Goal: Transaction & Acquisition: Purchase product/service

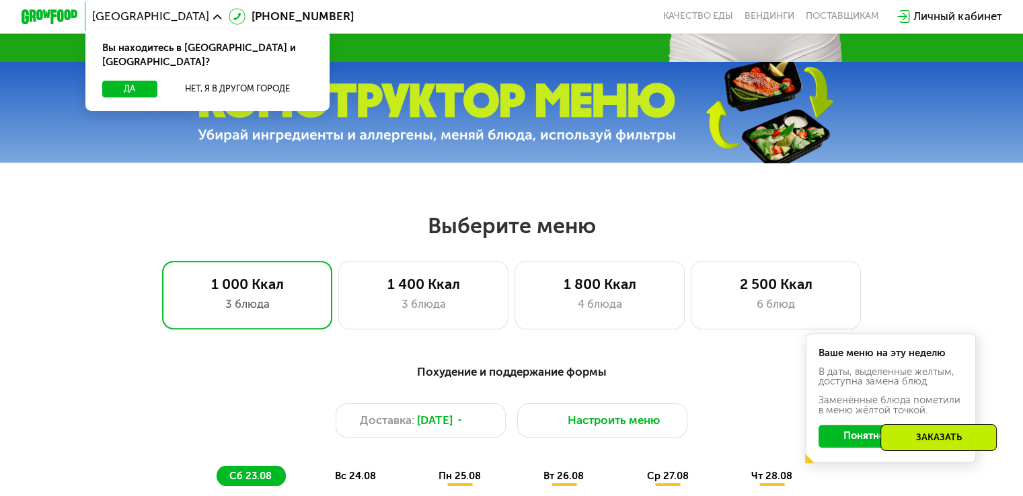
scroll to position [555, 0]
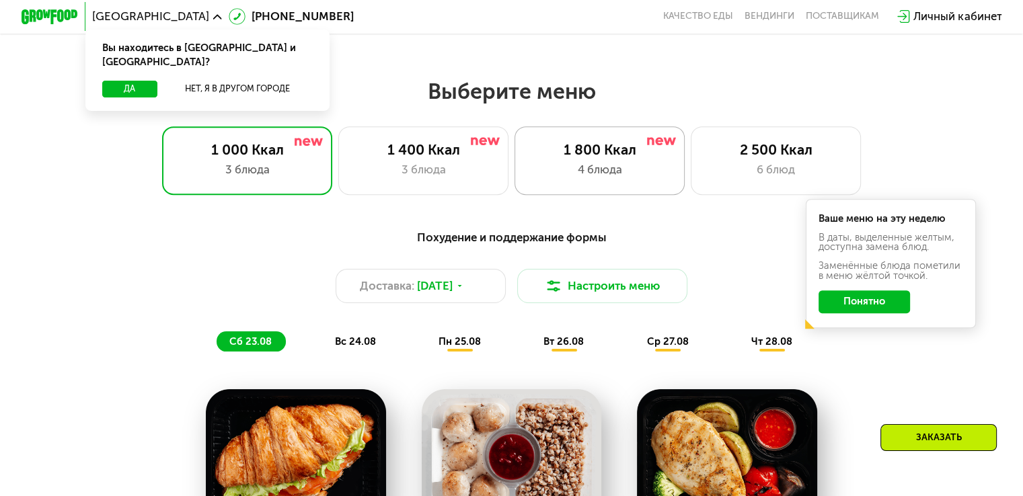
click at [691, 164] on div "1 800 Ккал 4 блюда" at bounding box center [776, 160] width 171 height 68
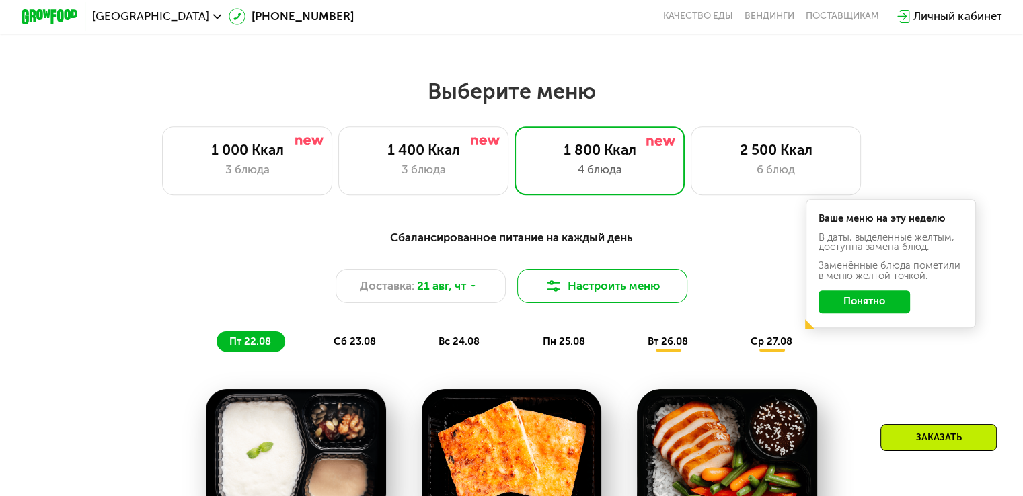
click at [580, 298] on button "Настроить меню" at bounding box center [602, 286] width 171 height 34
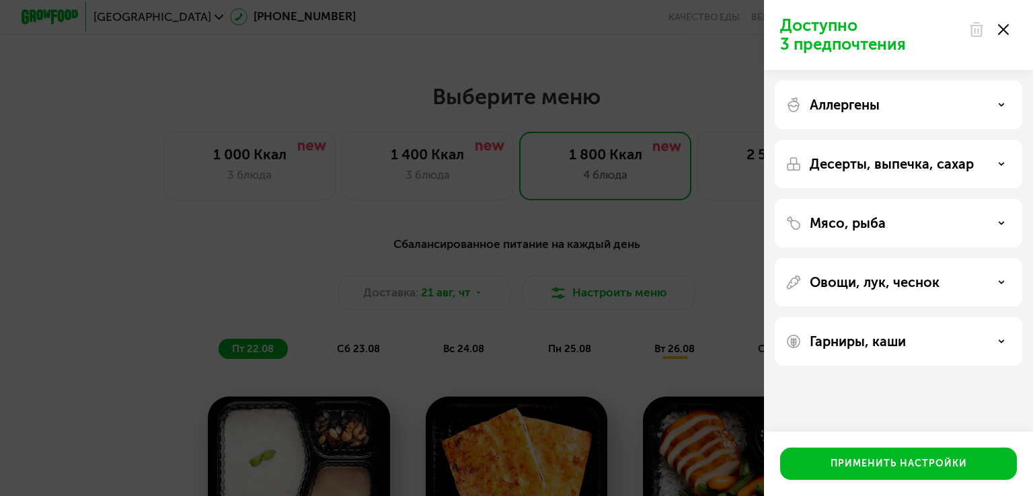
click at [1009, 33] on div at bounding box center [988, 29] width 56 height 27
click at [1007, 31] on div at bounding box center [988, 29] width 56 height 27
click at [1002, 31] on use at bounding box center [1003, 29] width 11 height 11
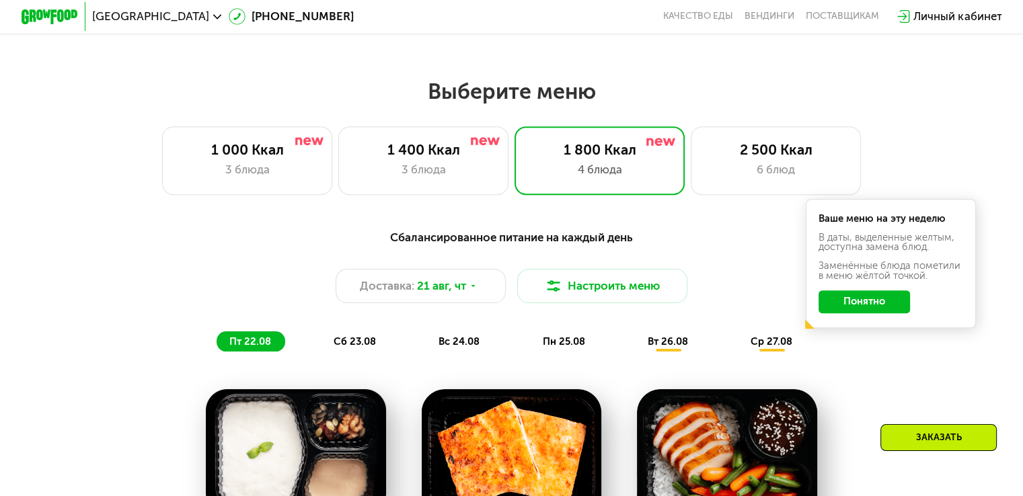
scroll to position [488, 0]
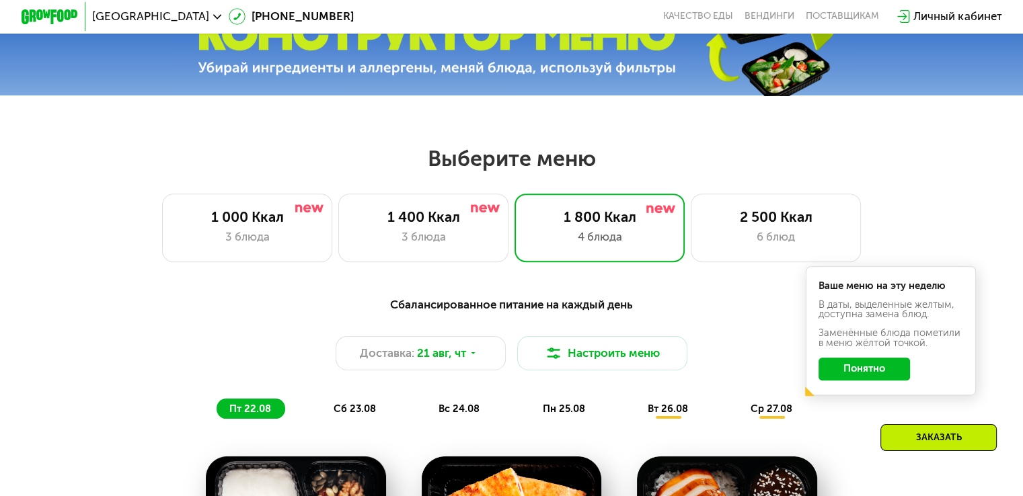
click at [881, 381] on button "Понятно" at bounding box center [863, 369] width 91 height 23
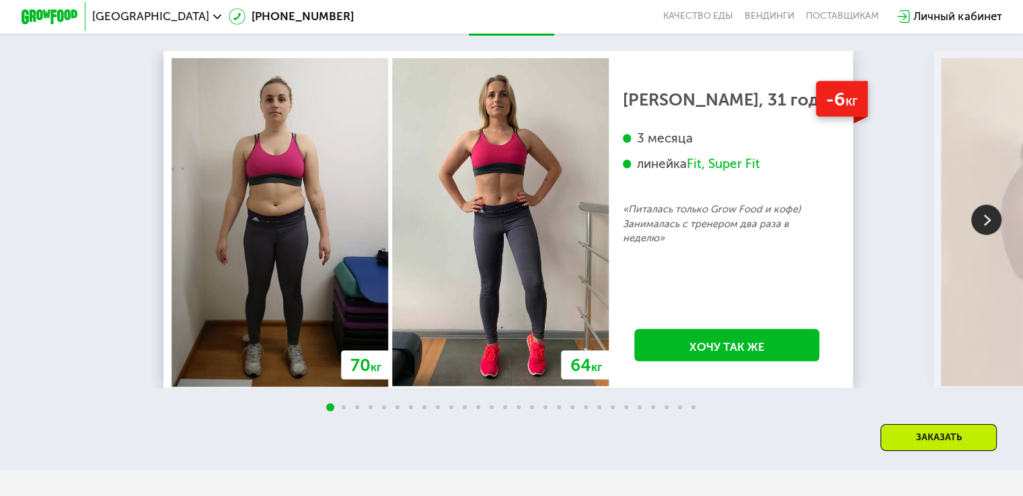
scroll to position [2438, 0]
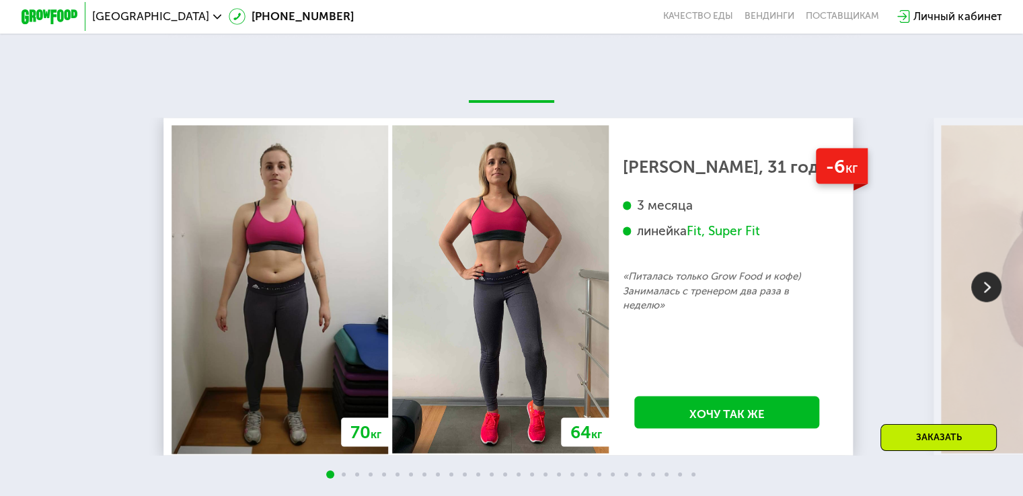
click at [991, 291] on img at bounding box center [986, 287] width 30 height 30
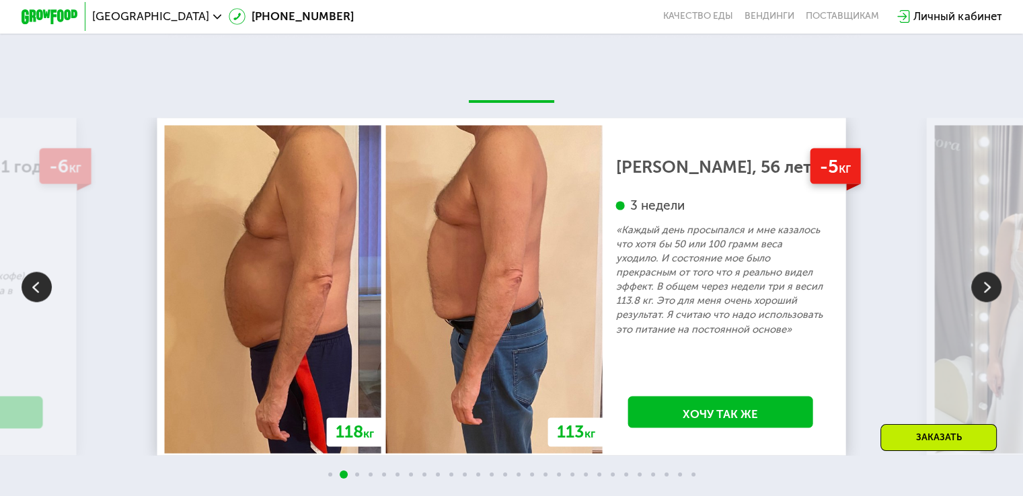
click at [990, 297] on img at bounding box center [986, 287] width 30 height 30
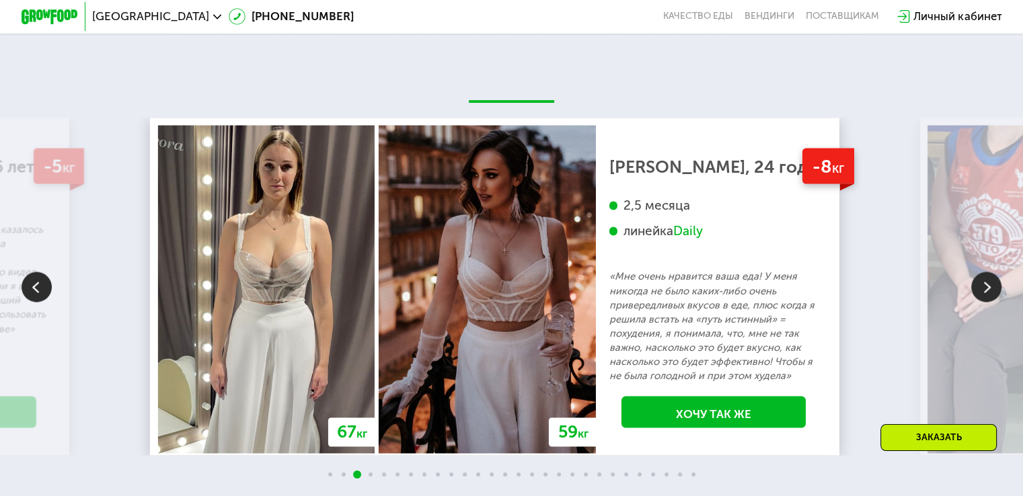
click at [976, 295] on img at bounding box center [986, 287] width 30 height 30
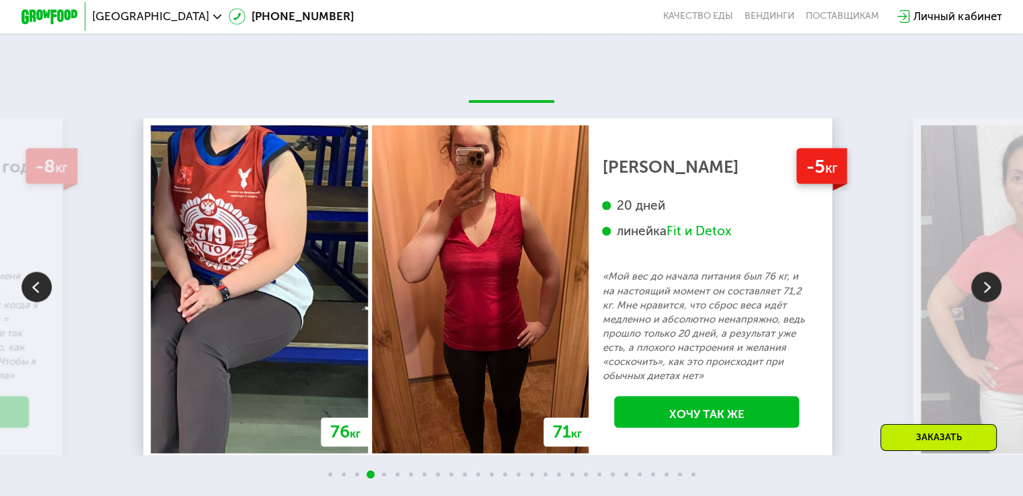
click at [979, 294] on img at bounding box center [986, 287] width 30 height 30
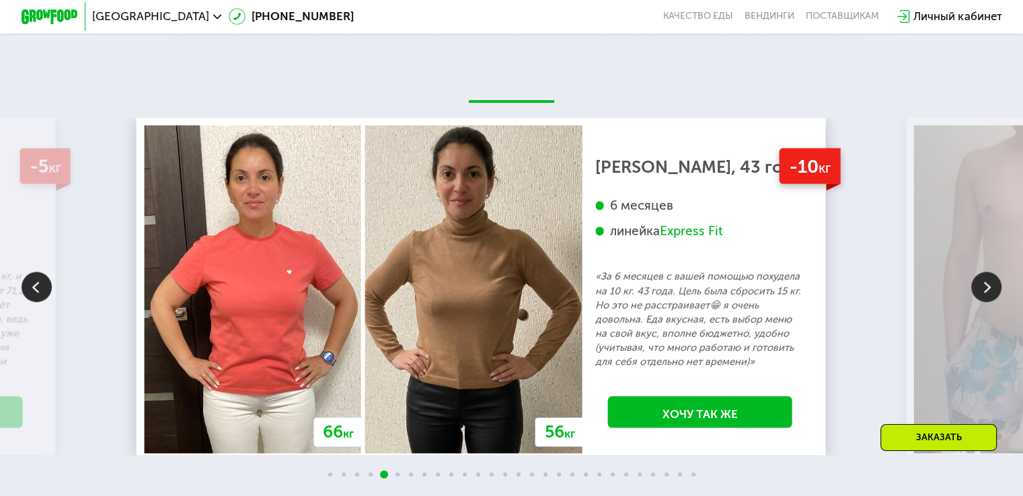
click at [978, 286] on img at bounding box center [986, 287] width 30 height 30
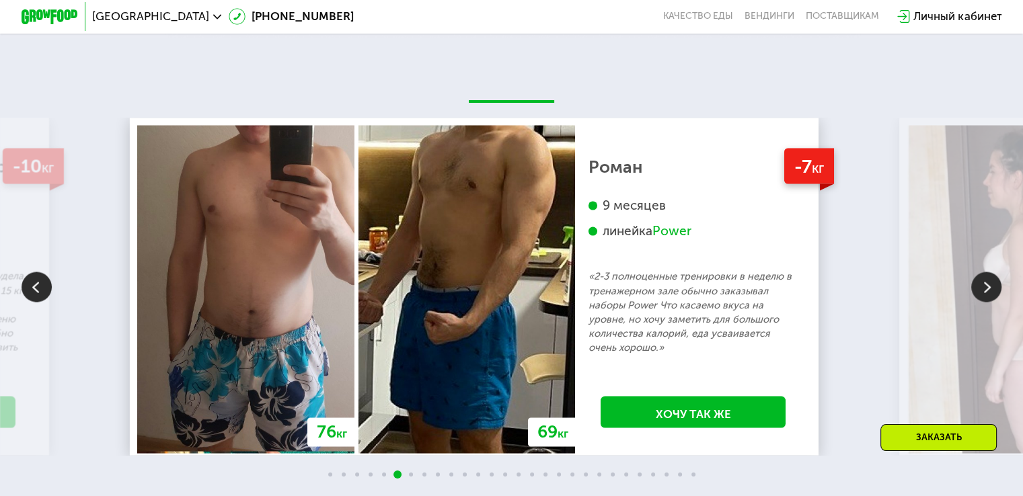
click at [991, 281] on img at bounding box center [986, 287] width 30 height 30
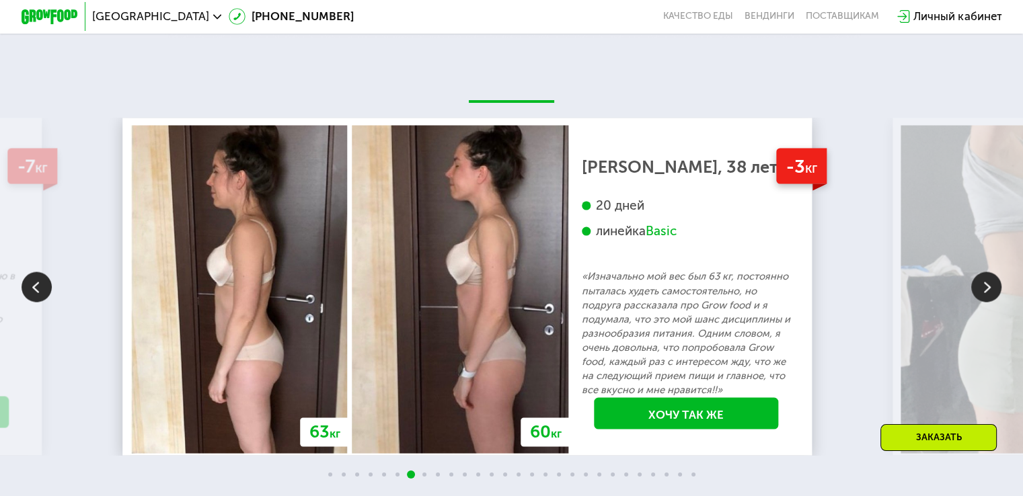
click at [989, 288] on img at bounding box center [986, 287] width 30 height 30
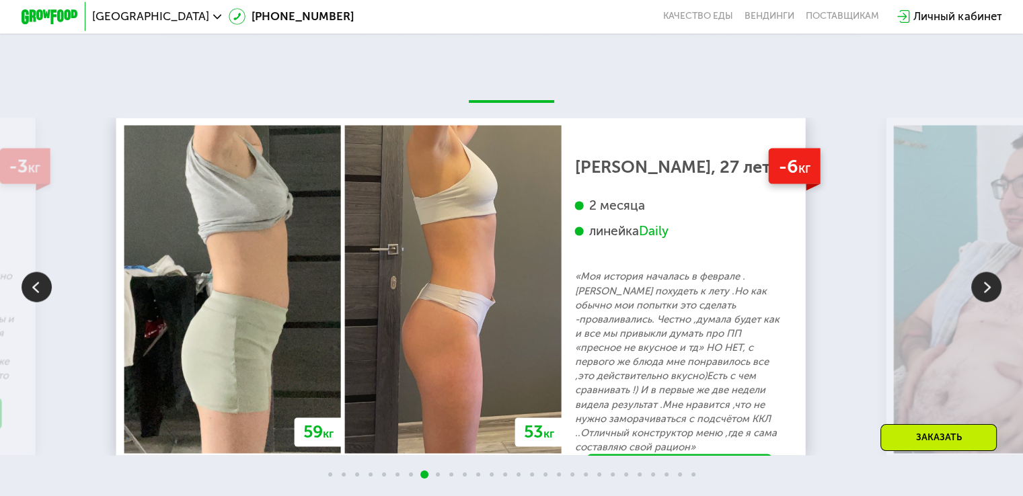
click at [985, 286] on img at bounding box center [986, 287] width 30 height 30
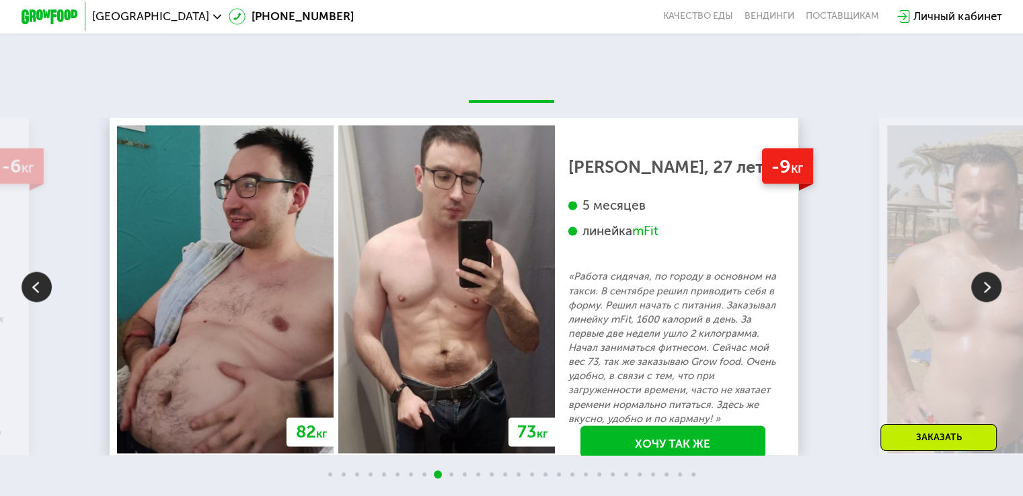
click at [983, 286] on img at bounding box center [986, 287] width 30 height 30
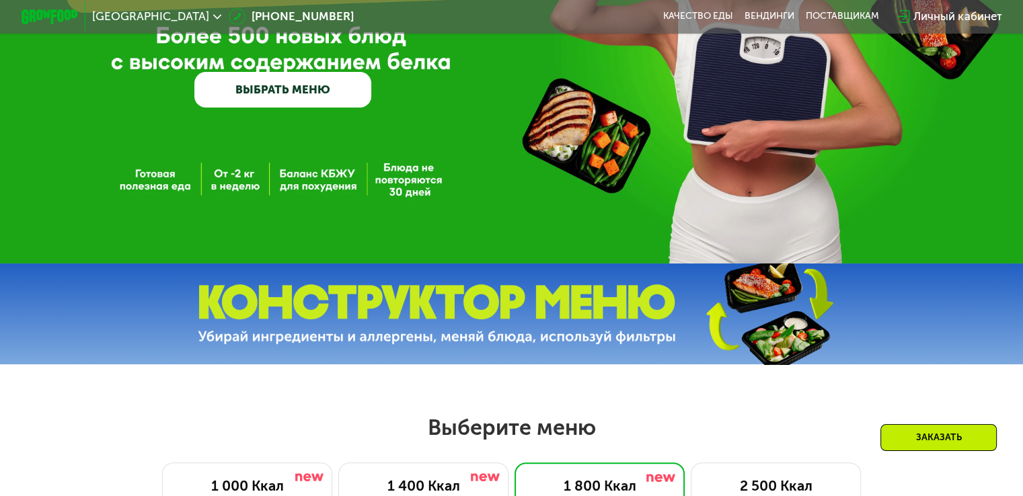
scroll to position [0, 0]
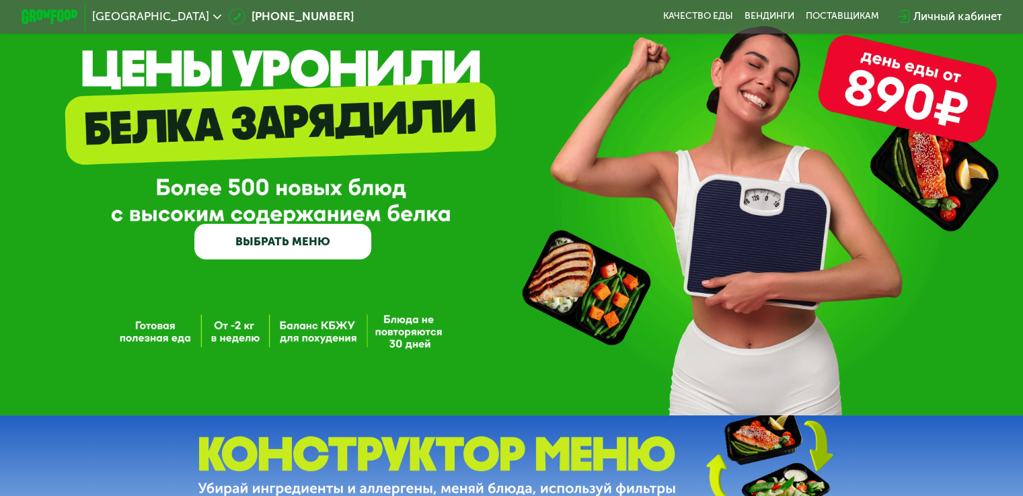
click at [304, 258] on link "ВЫБРАТЬ МЕНЮ" at bounding box center [282, 242] width 177 height 36
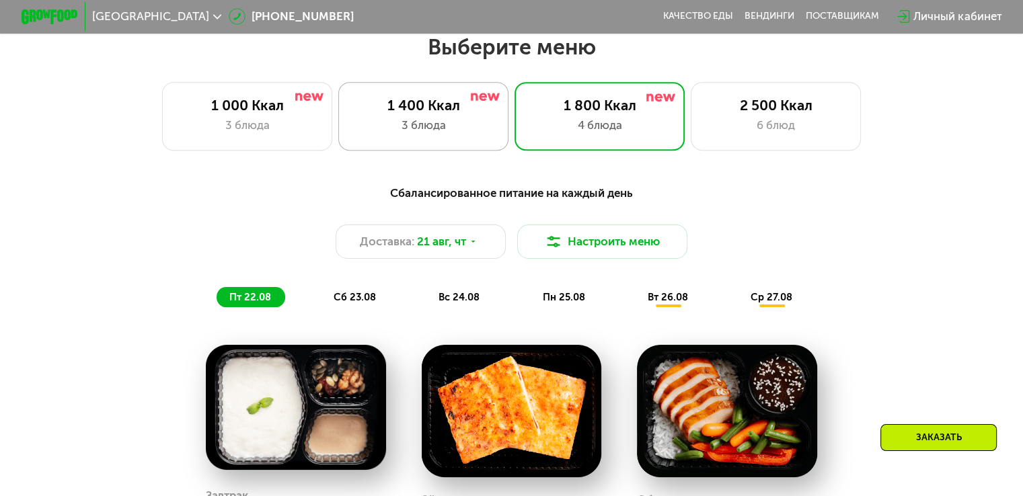
scroll to position [605, 0]
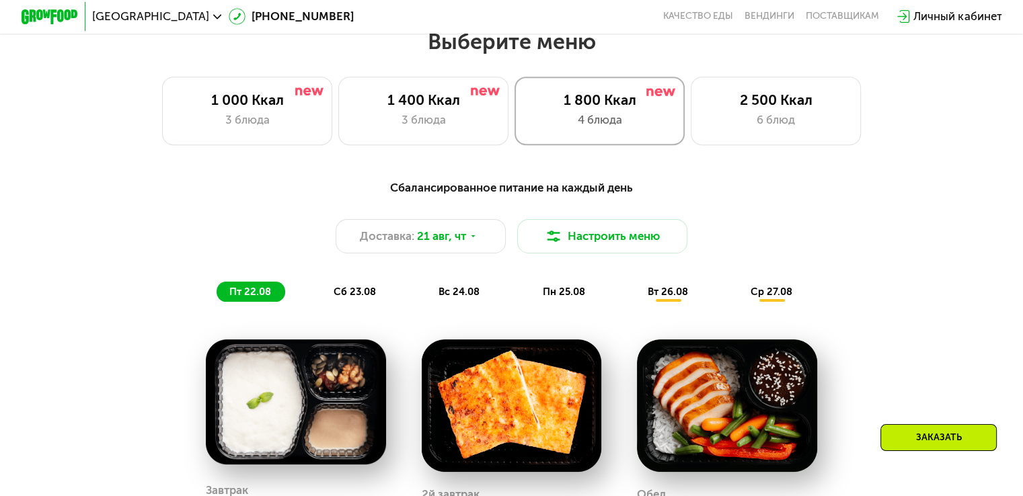
click at [568, 117] on div "4 блюда" at bounding box center [599, 120] width 141 height 17
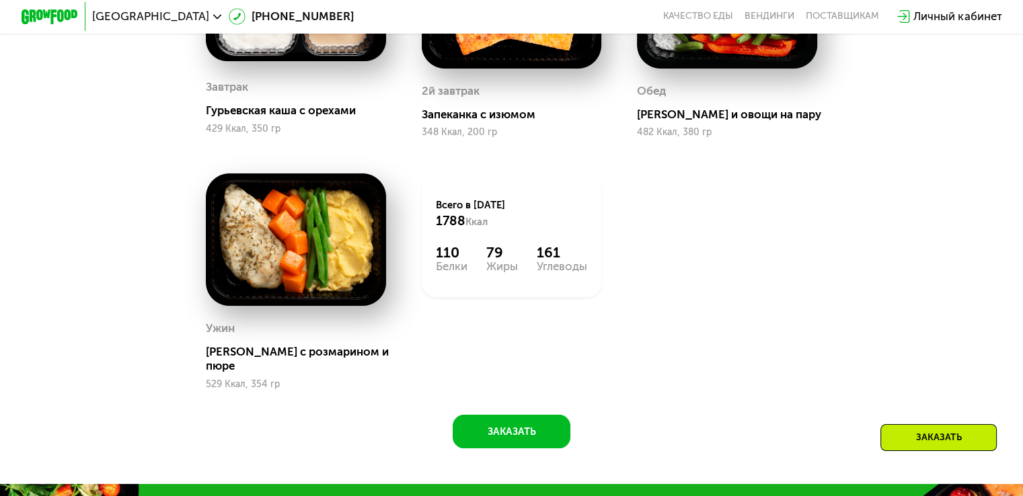
scroll to position [1143, 0]
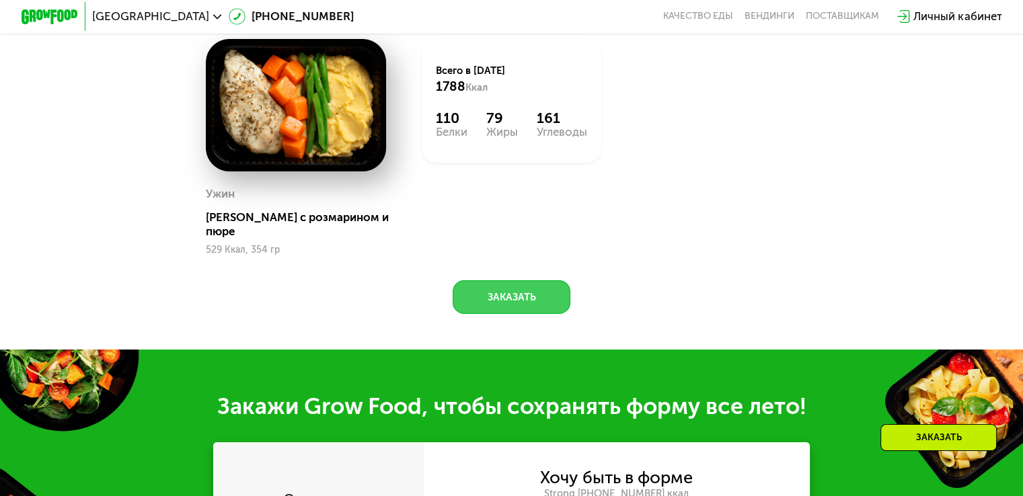
click at [515, 291] on button "Заказать" at bounding box center [512, 297] width 118 height 34
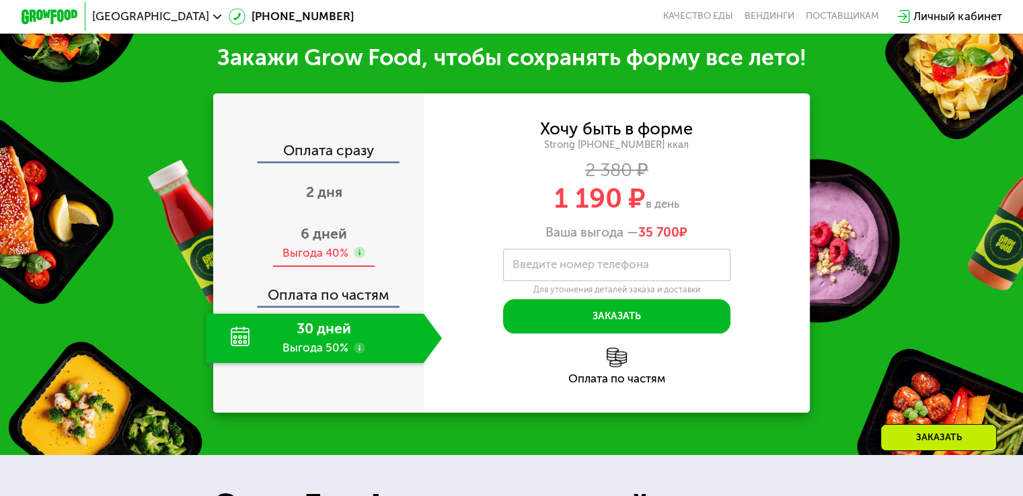
click at [325, 242] on span "6 дней" at bounding box center [324, 233] width 46 height 17
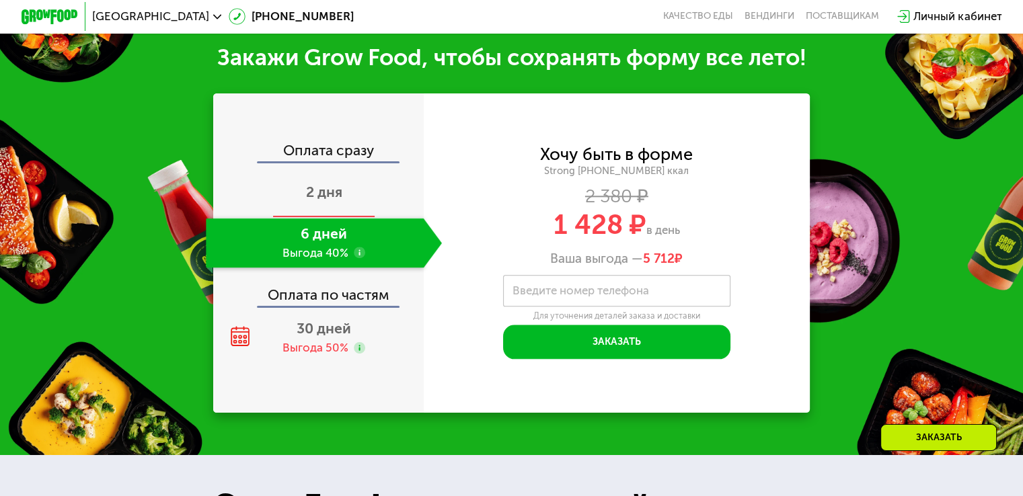
click at [360, 197] on div "2 дня" at bounding box center [324, 194] width 236 height 50
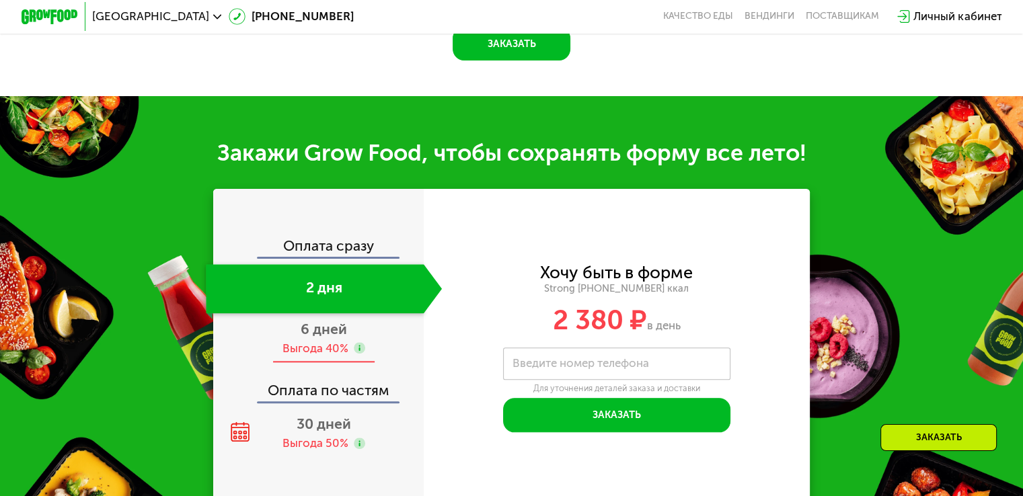
click at [364, 329] on div "6 дней Выгода 40%" at bounding box center [324, 338] width 236 height 50
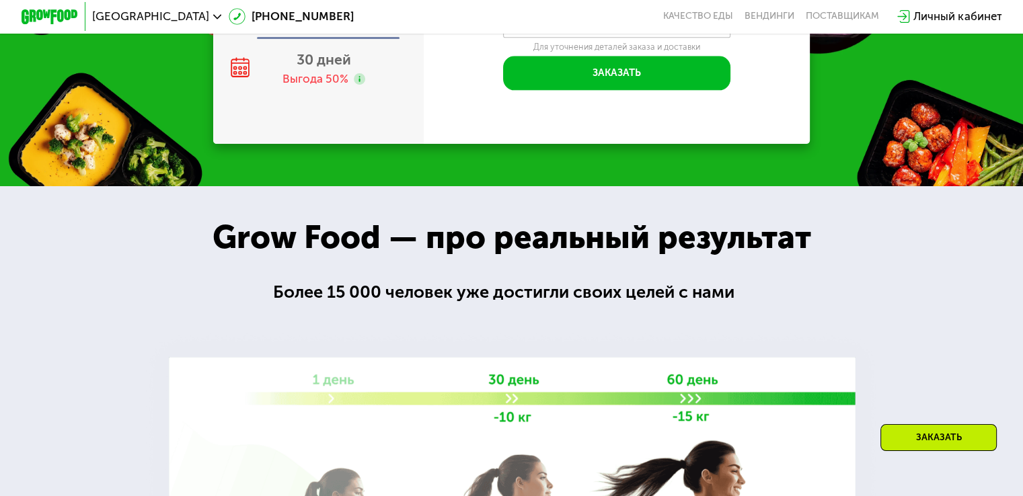
scroll to position [1531, 0]
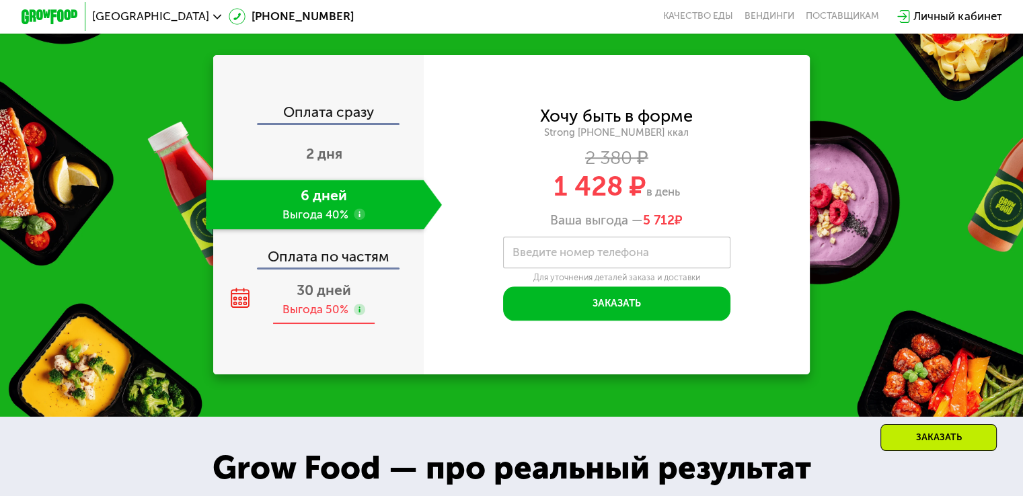
click at [346, 306] on div "Выгода 50%" at bounding box center [323, 309] width 83 height 15
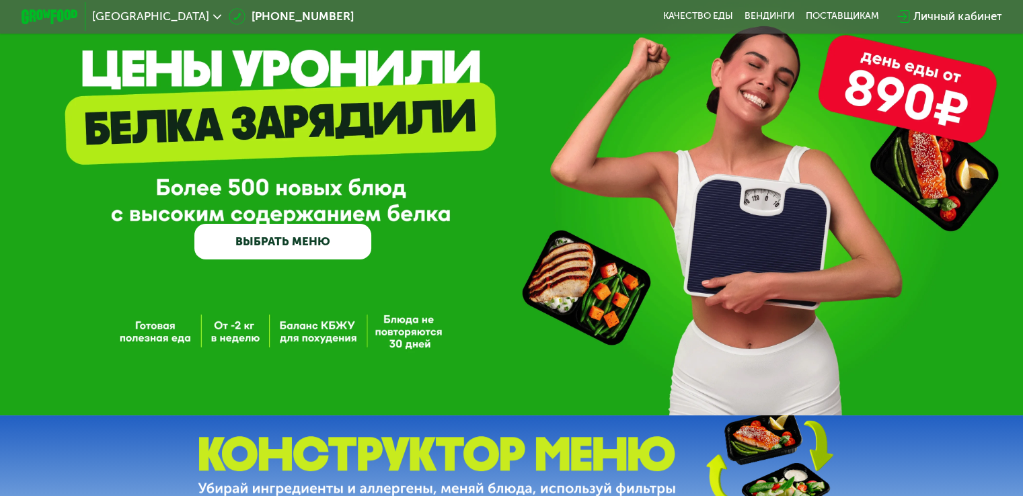
scroll to position [0, 0]
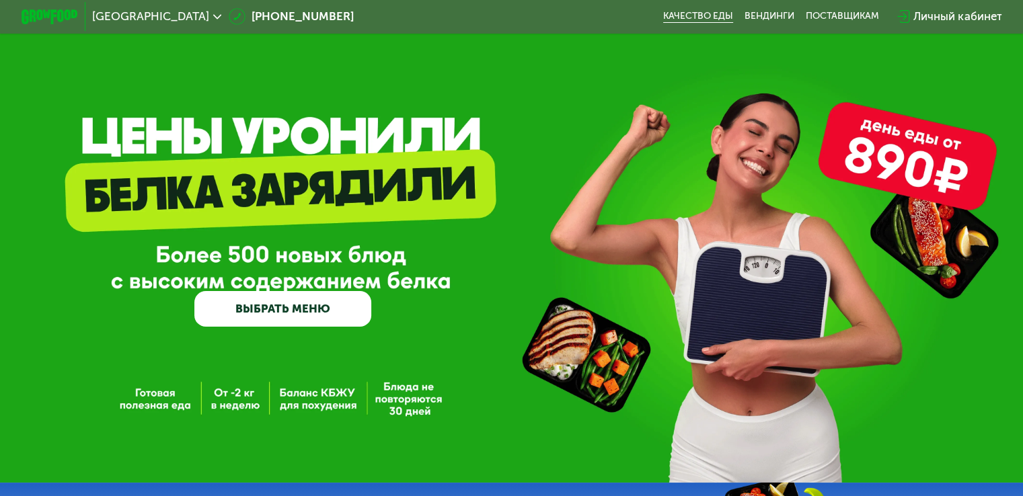
click at [714, 19] on link "Качество еды" at bounding box center [698, 16] width 70 height 11
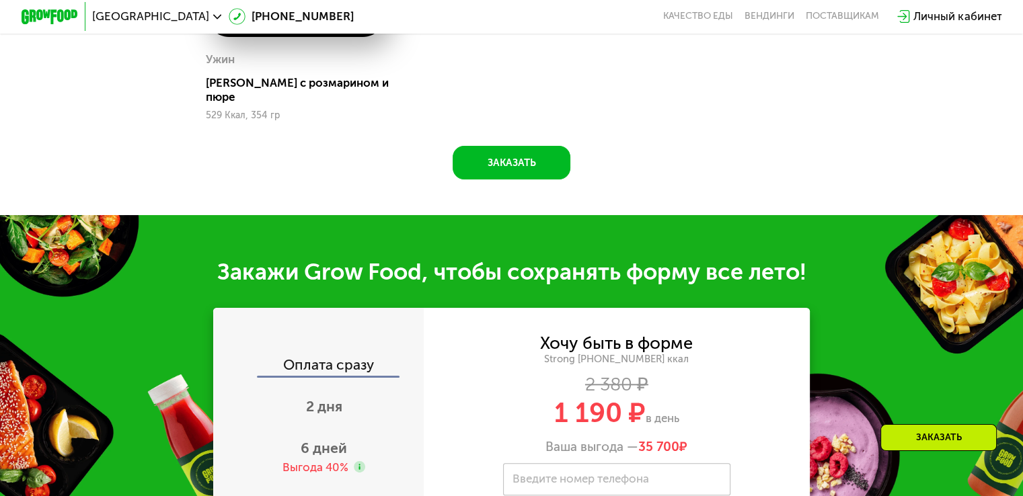
scroll to position [1479, 0]
